Goal: Browse casually: Explore the website without a specific task or goal

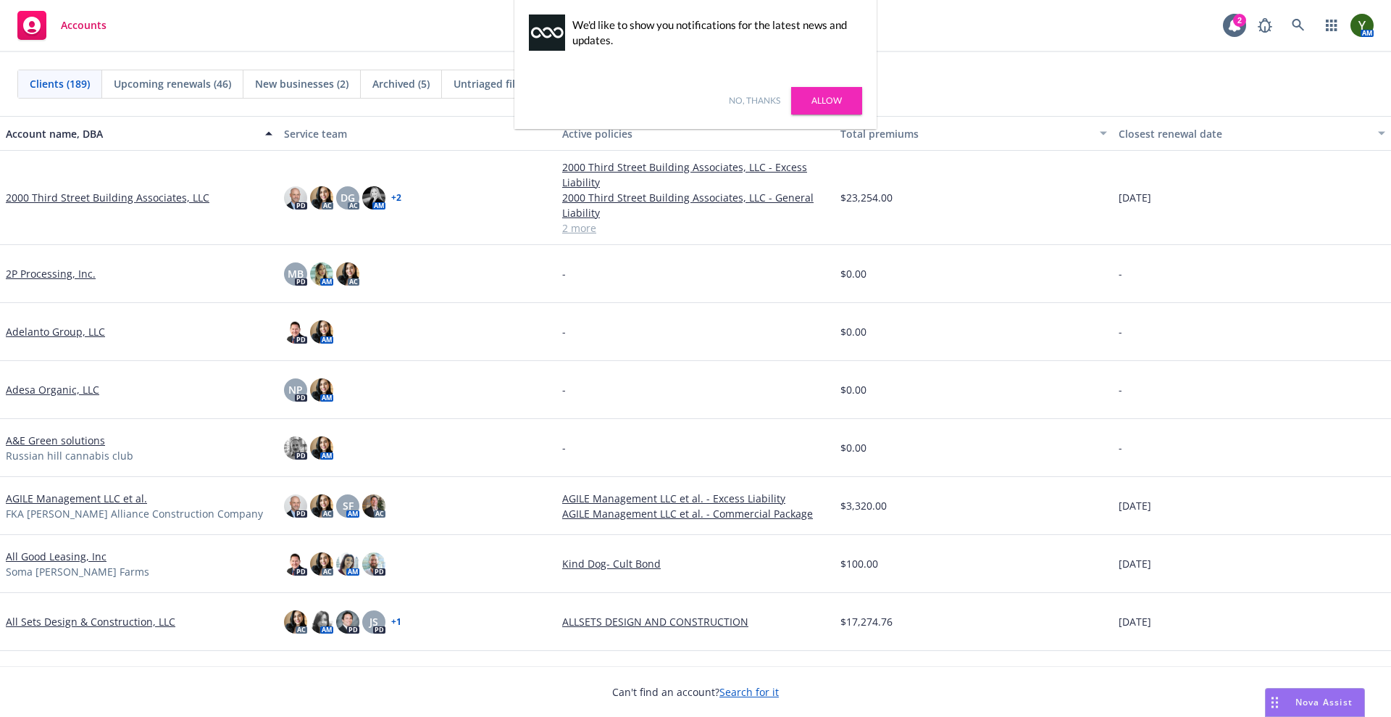
click at [734, 97] on link "No, thanks" at bounding box center [754, 100] width 51 height 13
